Goal: Transaction & Acquisition: Download file/media

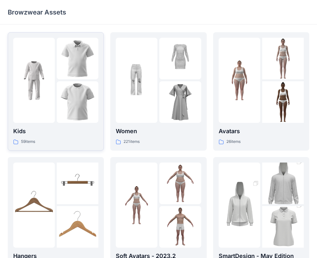
click at [49, 87] on img at bounding box center [34, 81] width 42 height 42
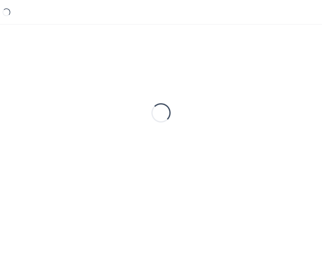
click at [49, 87] on div "Loading..." at bounding box center [161, 112] width 307 height 161
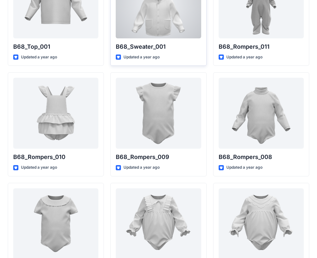
scroll to position [875, 0]
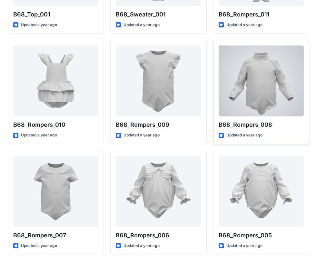
click at [261, 81] on div at bounding box center [260, 80] width 85 height 71
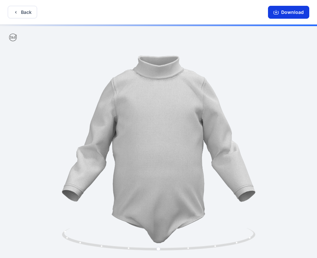
click at [291, 14] on button "Download" at bounding box center [288, 12] width 41 height 13
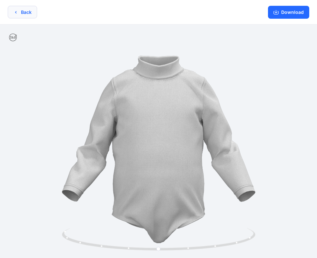
click at [27, 15] on button "Back" at bounding box center [22, 12] width 29 height 13
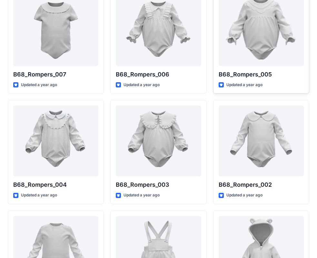
scroll to position [1036, 0]
